Goal: Find contact information: Find contact information

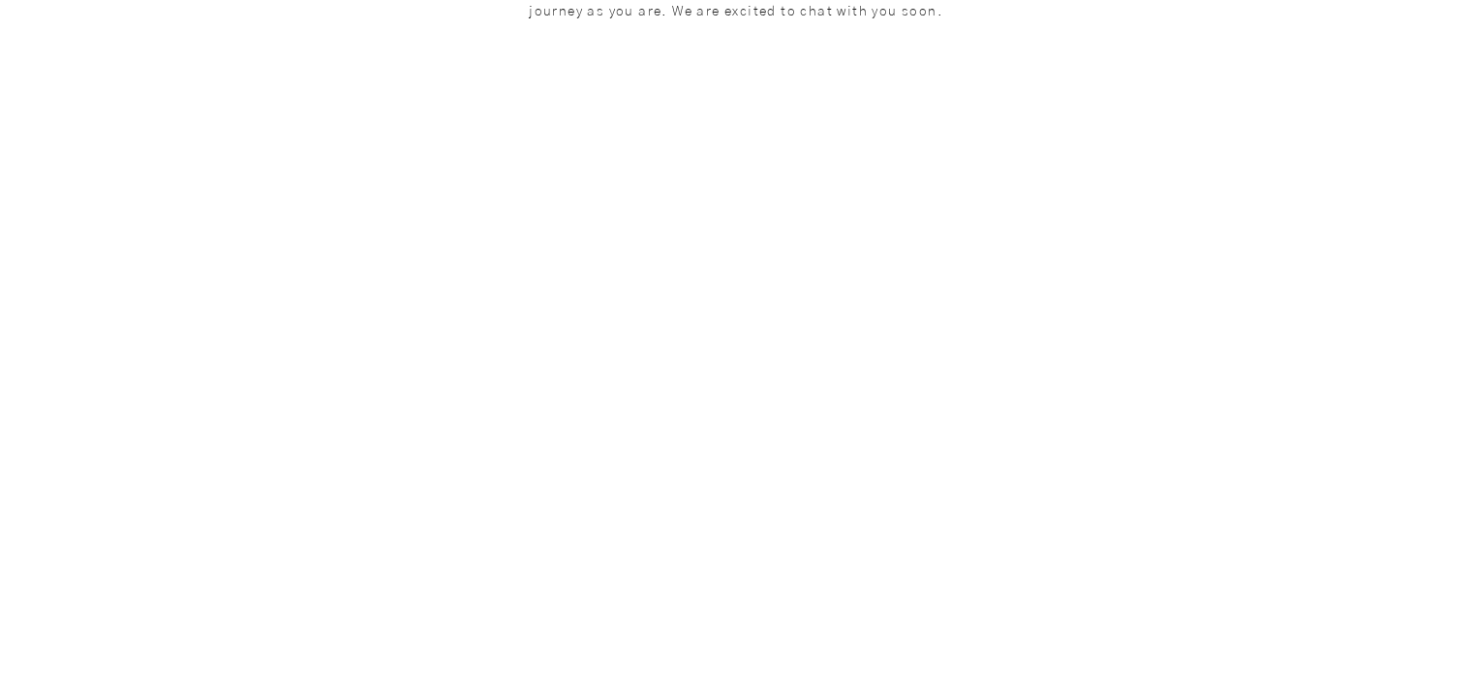
scroll to position [615, 0]
click at [1401, 278] on div "main content" at bounding box center [736, 542] width 1473 height 1709
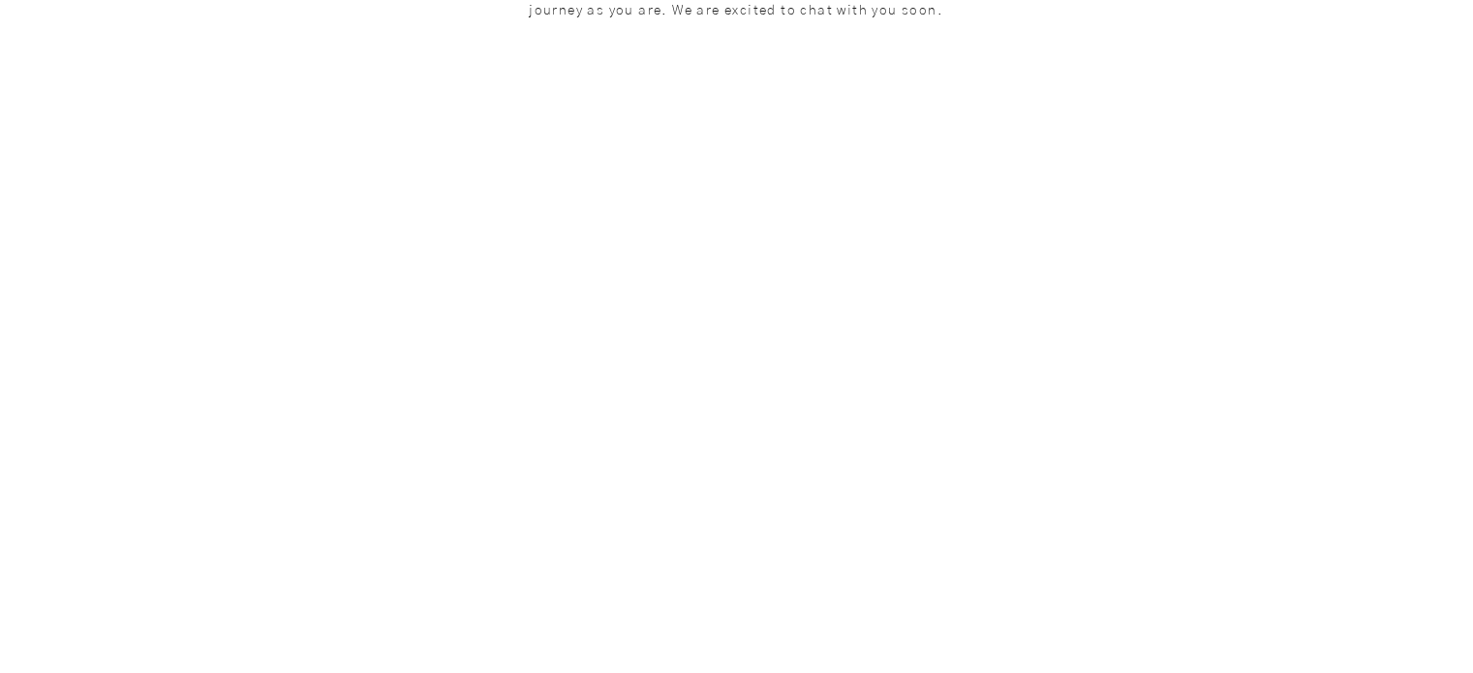
click at [1401, 278] on div "main content" at bounding box center [736, 542] width 1473 height 1709
click at [1401, 278] on div "main content" at bounding box center [736, 403] width 1473 height 1709
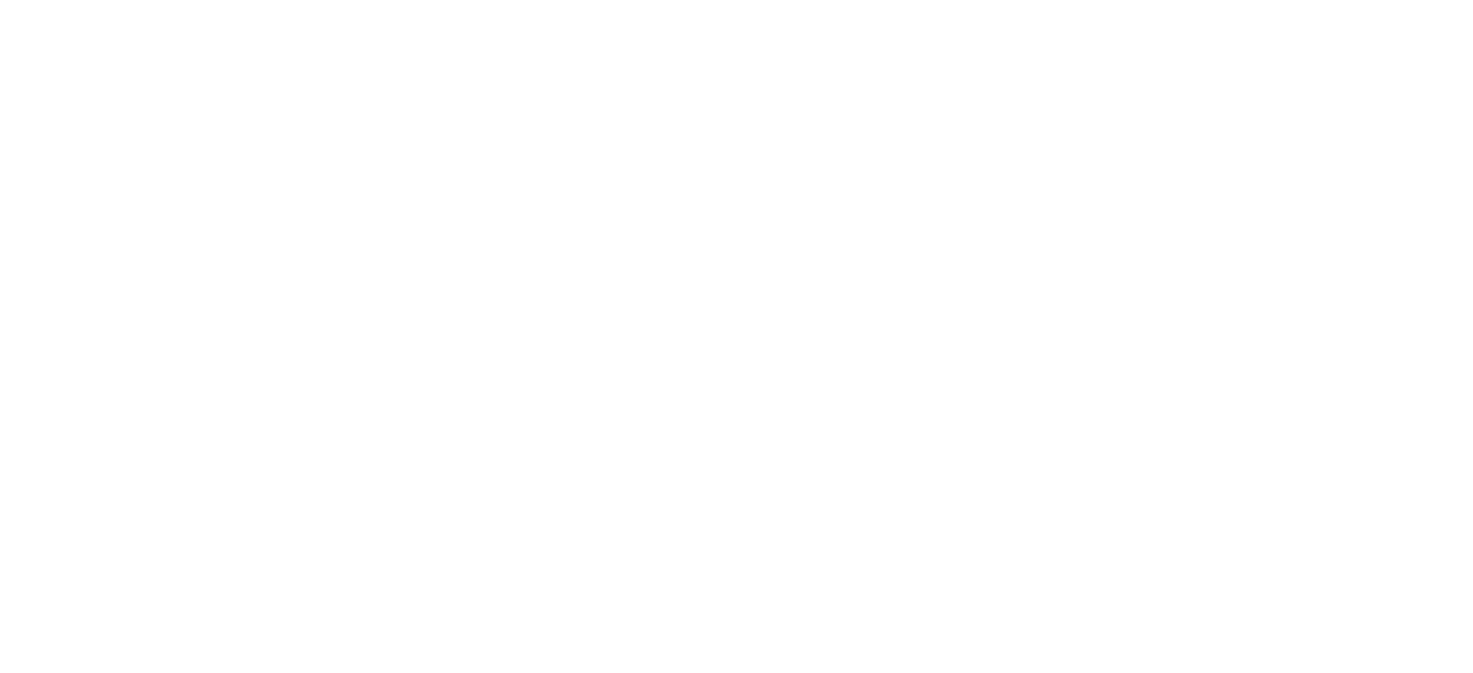
scroll to position [922, 0]
click at [260, 344] on div "main content" at bounding box center [736, 235] width 1473 height 1709
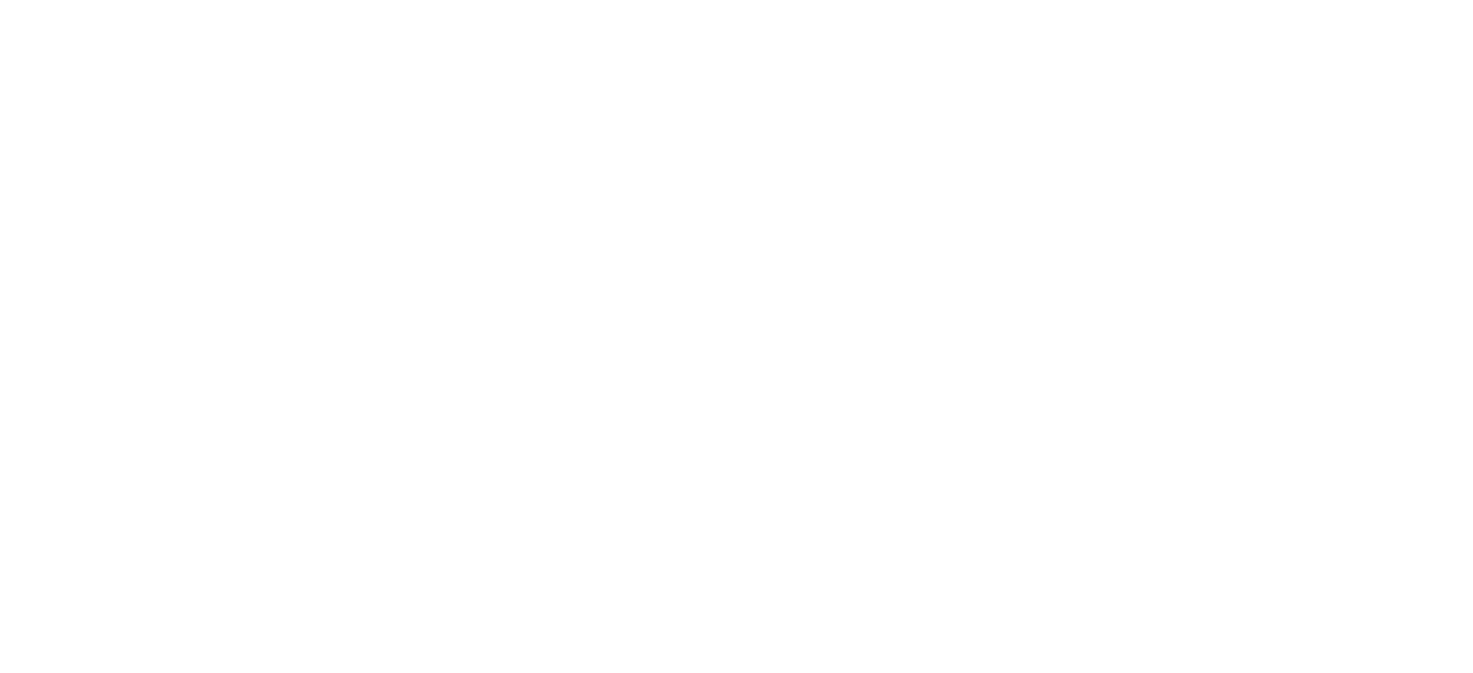
drag, startPoint x: 260, startPoint y: 344, endPoint x: 1222, endPoint y: 171, distance: 977.3
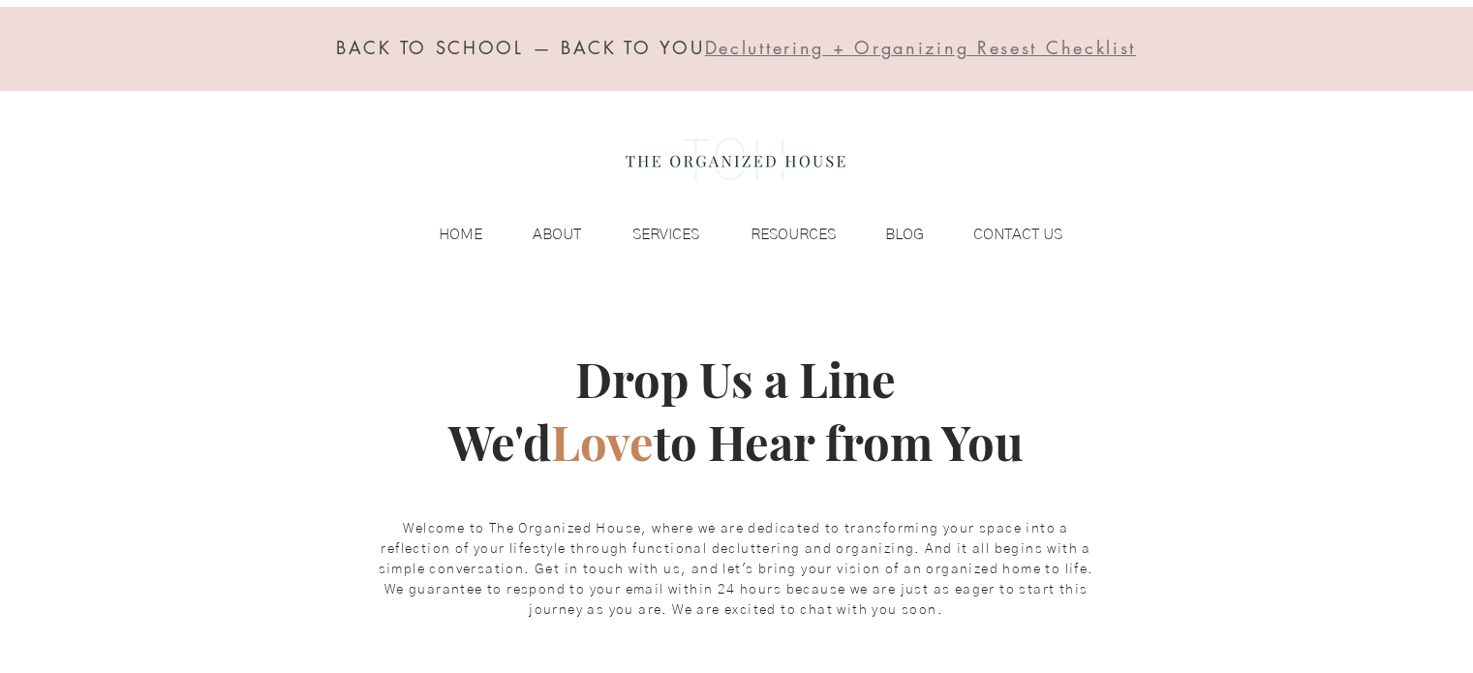
scroll to position [0, 0]
